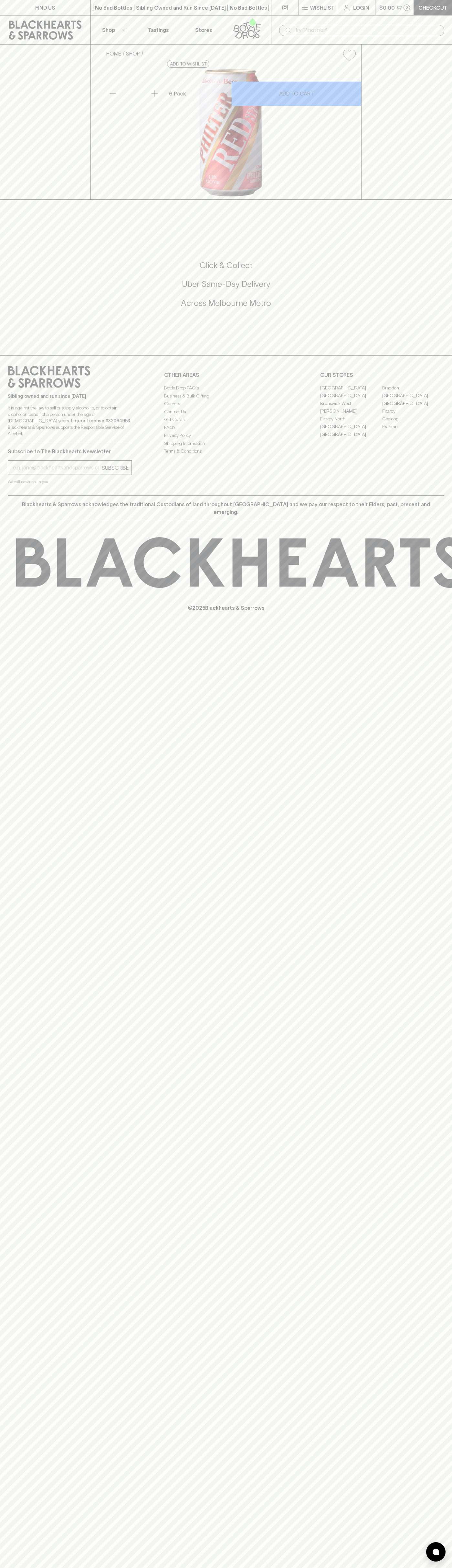
click at [443, 342] on div "Click & Collect Uber Same-Day Delivery Across [GEOGRAPHIC_DATA] Metro" at bounding box center [226, 289] width 436 height 108
click at [404, 1567] on html "FIND US | No Bad Bottles | Sibling Owned and Run Since [DATE] | No Bad Bottles …" at bounding box center [226, 784] width 452 height 1568
click at [1, 200] on div "HOME SHOP Philter Red Session Ale (can) $22.00 Add to wishlist No Further Disco…" at bounding box center [226, 122] width 452 height 155
